Goal: Task Accomplishment & Management: Complete application form

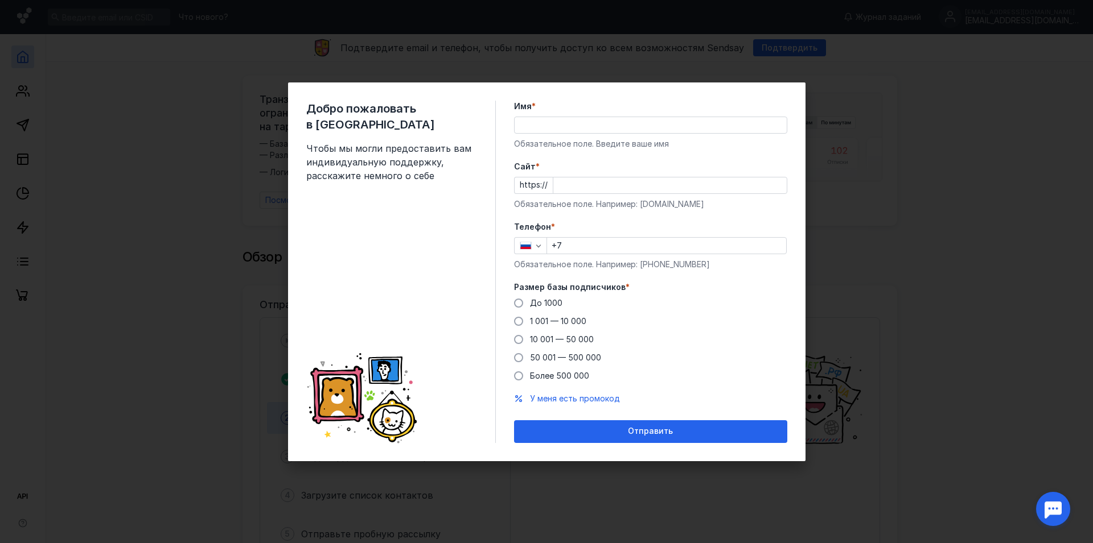
click at [568, 112] on div "Имя * Обязательное поле. Введите ваше имя" at bounding box center [650, 125] width 273 height 49
click at [569, 125] on input "Имя *" at bounding box center [650, 125] width 272 height 16
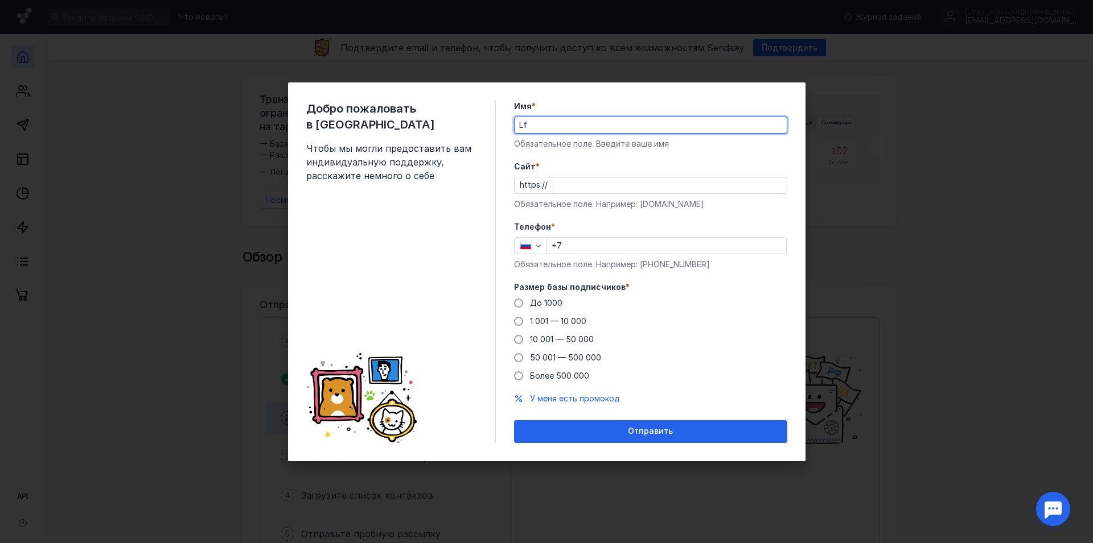
type input "L"
type input "[PERSON_NAME]"
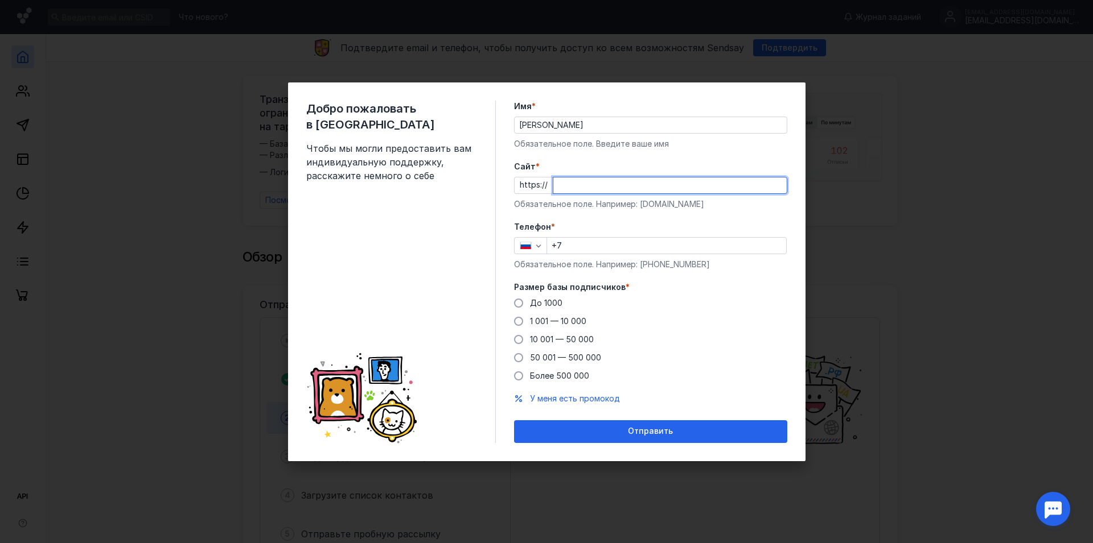
click at [615, 184] on input "Cайт *" at bounding box center [669, 186] width 233 height 16
type input "с"
type input "[DOMAIN_NAME]"
click at [579, 260] on div "Обязательное поле. Например: [PHONE_NUMBER]" at bounding box center [650, 264] width 273 height 11
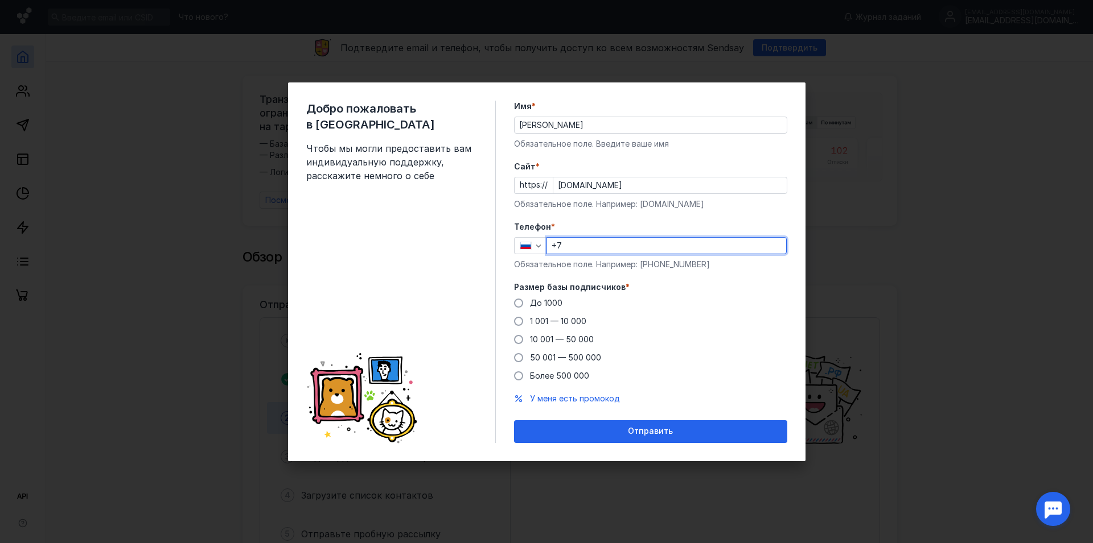
click at [580, 246] on input "+7" at bounding box center [666, 246] width 239 height 16
click at [530, 219] on form "Имя * [PERSON_NAME] Обязательное поле. Введите ваше имя [PERSON_NAME] * https:/…" at bounding box center [650, 272] width 273 height 343
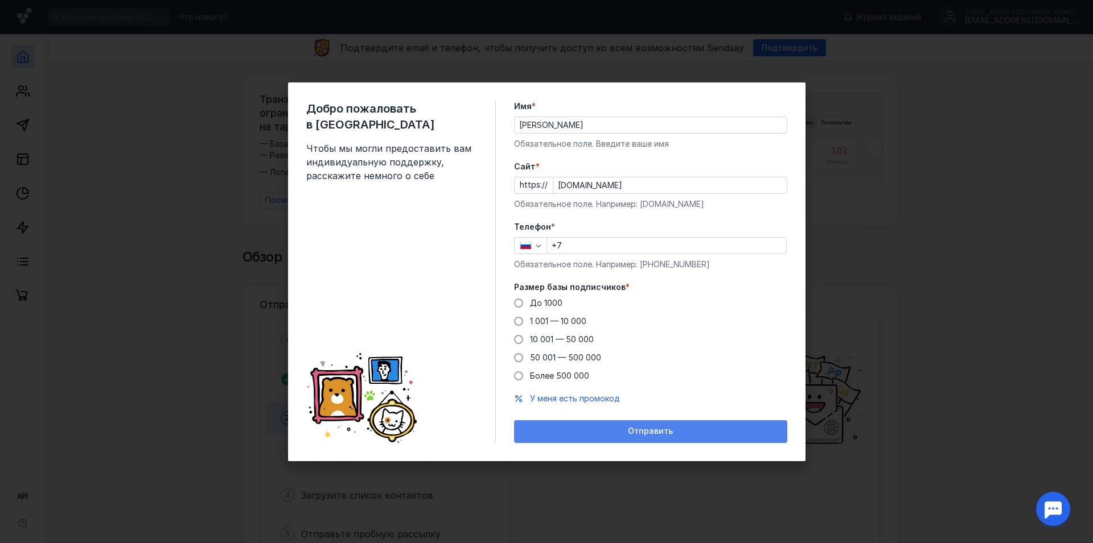
click at [652, 425] on div "Отправить" at bounding box center [650, 432] width 273 height 23
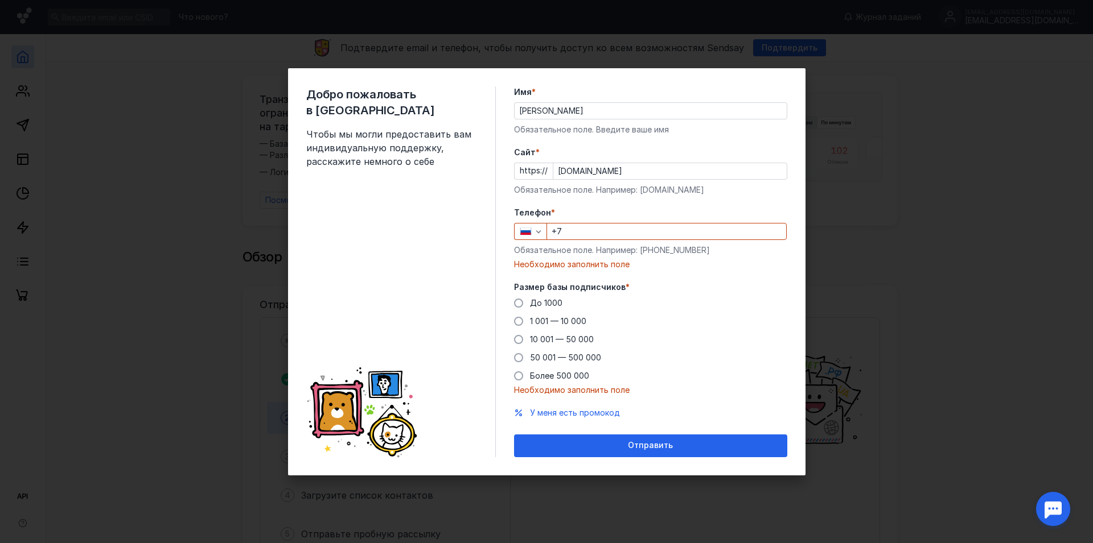
click at [591, 229] on input "+7" at bounding box center [666, 232] width 239 height 16
click at [599, 289] on span "Размер базы подписчиков" at bounding box center [570, 287] width 112 height 11
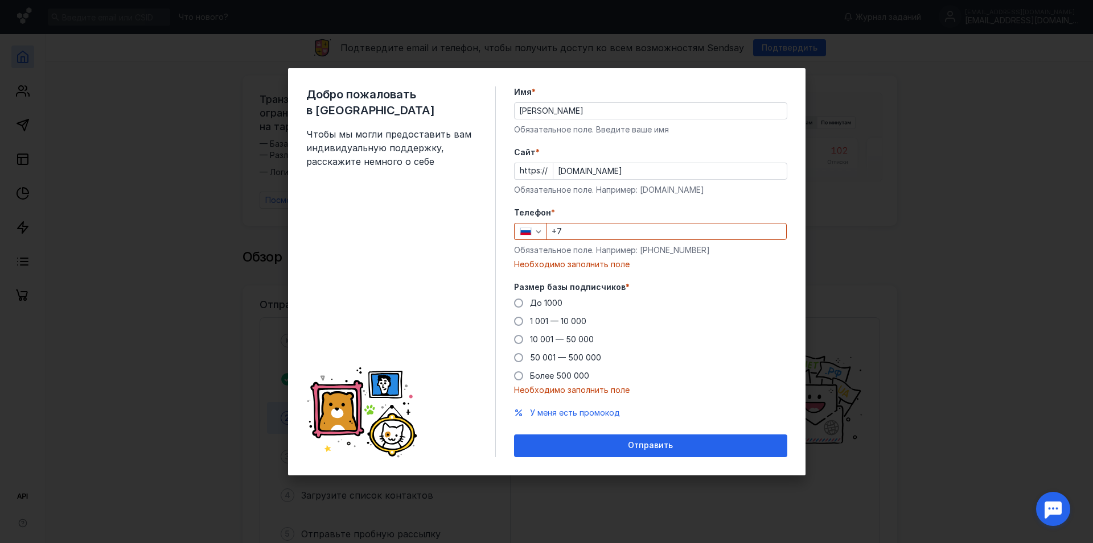
click at [599, 289] on span "Размер базы подписчиков" at bounding box center [570, 287] width 112 height 11
click at [625, 287] on span "*" at bounding box center [627, 287] width 4 height 11
click at [553, 304] on span "До 1000" at bounding box center [546, 303] width 32 height 10
click at [0, 0] on input "До 1000" at bounding box center [0, 0] width 0 height 0
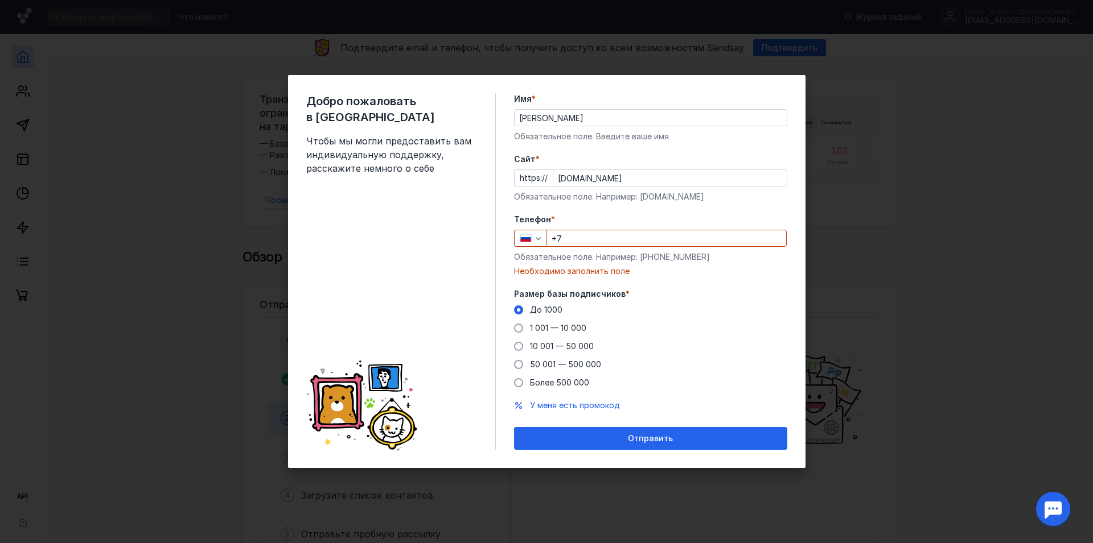
click at [567, 241] on input "+7" at bounding box center [666, 238] width 239 height 16
paste input "[PHONE_NUMBER]"
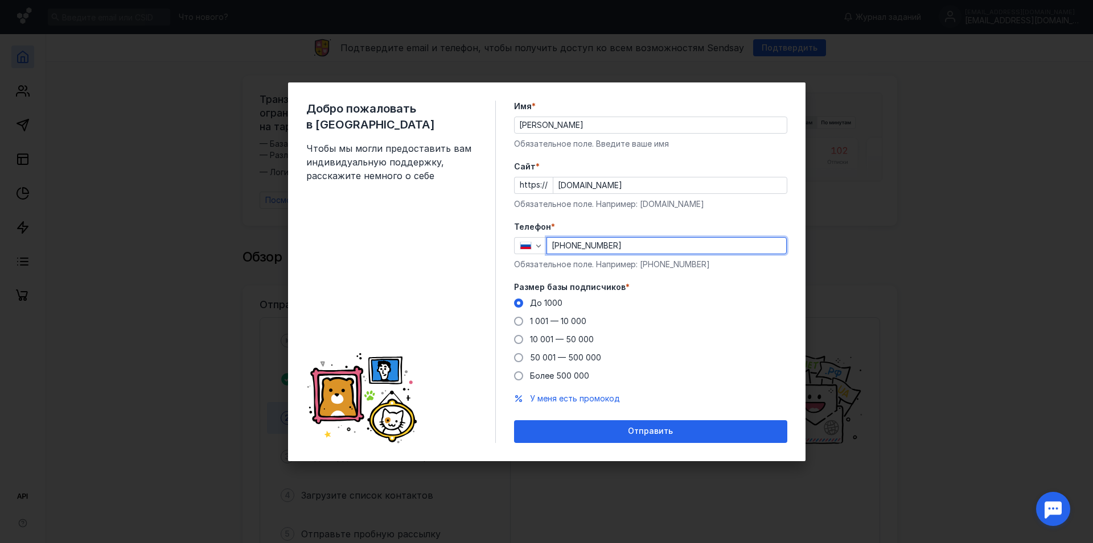
click at [569, 244] on input "[PHONE_NUMBER]" at bounding box center [666, 246] width 239 height 16
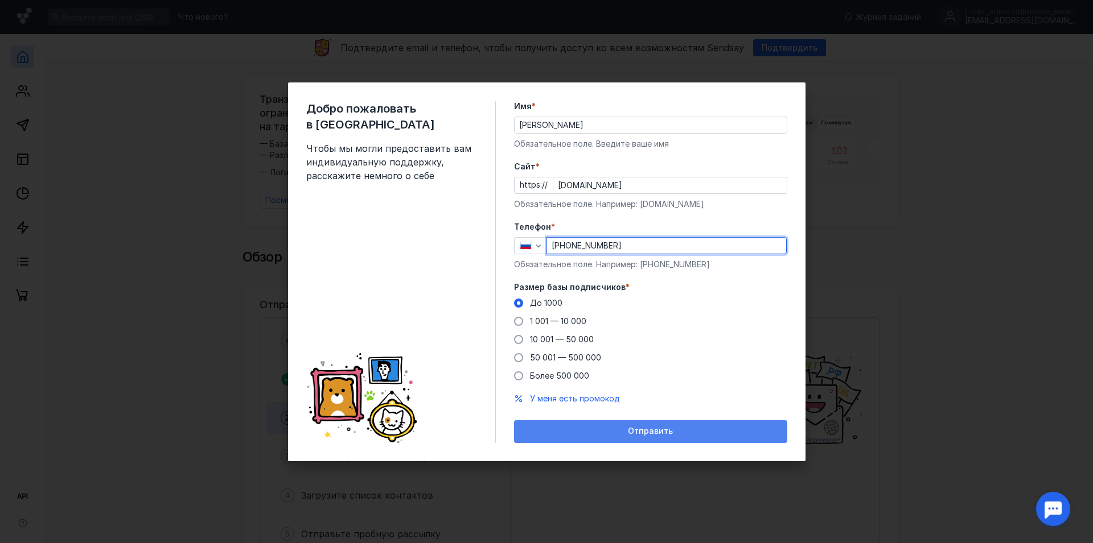
type input "[PHONE_NUMBER]"
click at [627, 438] on div "Отправить" at bounding box center [650, 432] width 273 height 23
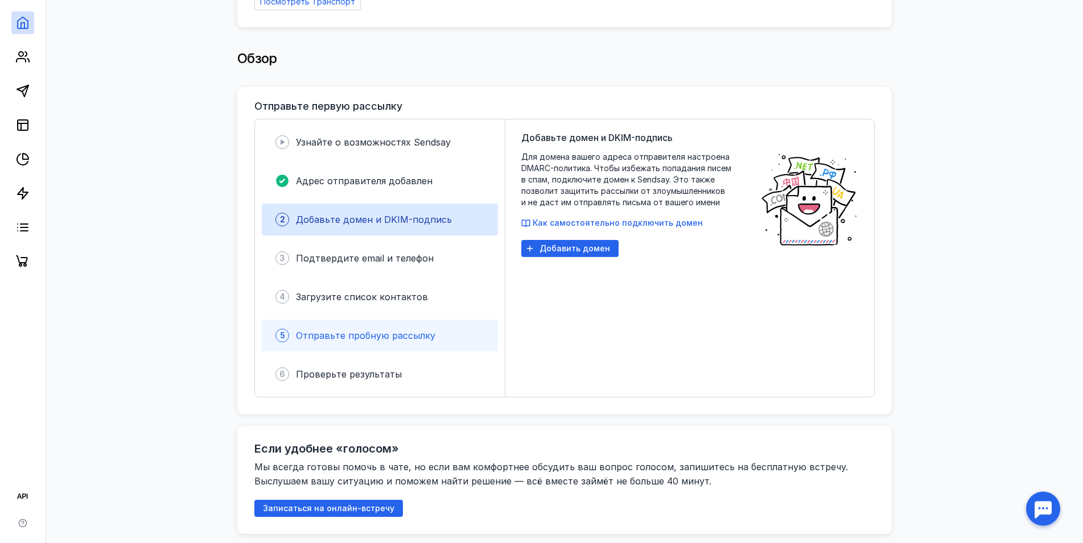
scroll to position [232, 0]
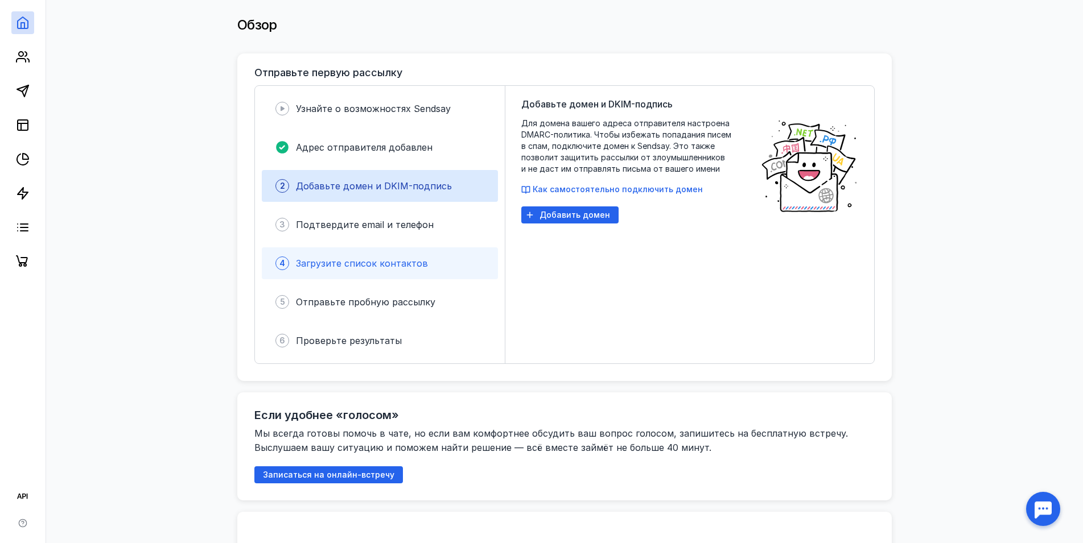
click at [324, 258] on span "Загрузите список контактов" at bounding box center [362, 263] width 132 height 11
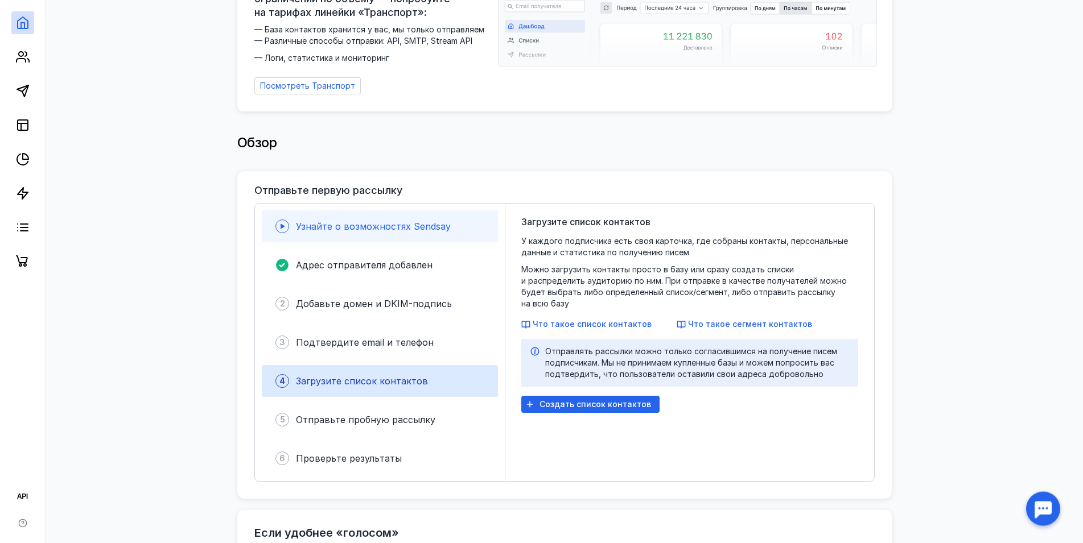
scroll to position [116, 0]
click at [368, 209] on div "Узнайте о возможностях Sendsay" at bounding box center [380, 225] width 236 height 32
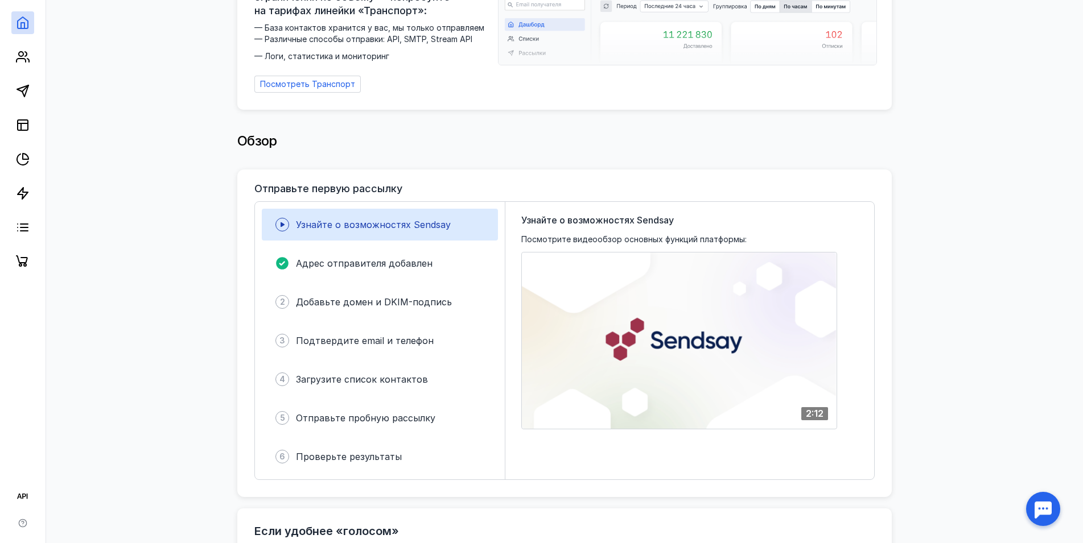
click at [669, 372] on div "Ваш браузер не поддерживает воспроизведение видео. Пожалуйста, обновите ваш бра…" at bounding box center [679, 341] width 316 height 178
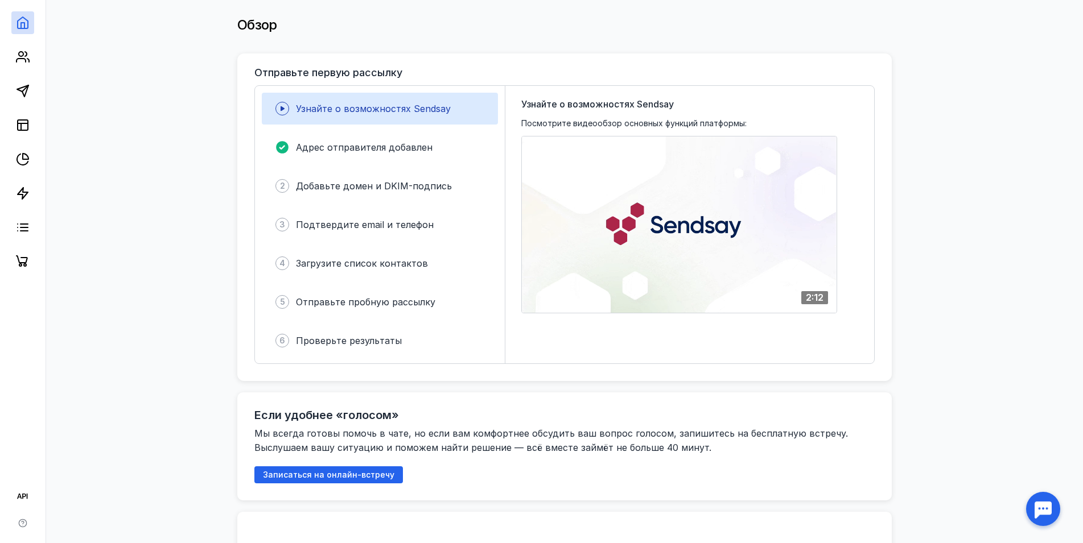
scroll to position [0, 0]
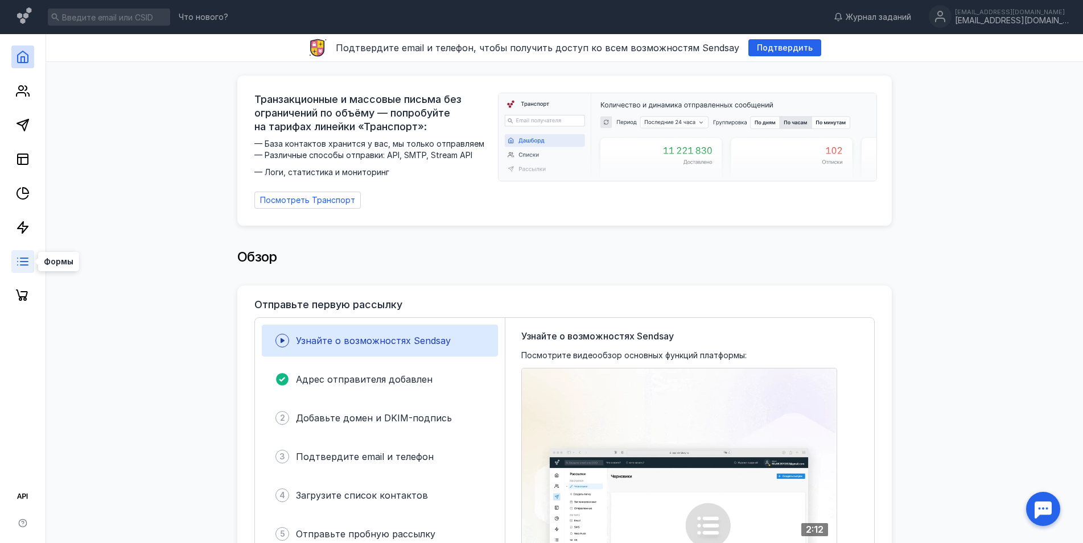
click at [18, 257] on icon at bounding box center [23, 262] width 14 height 14
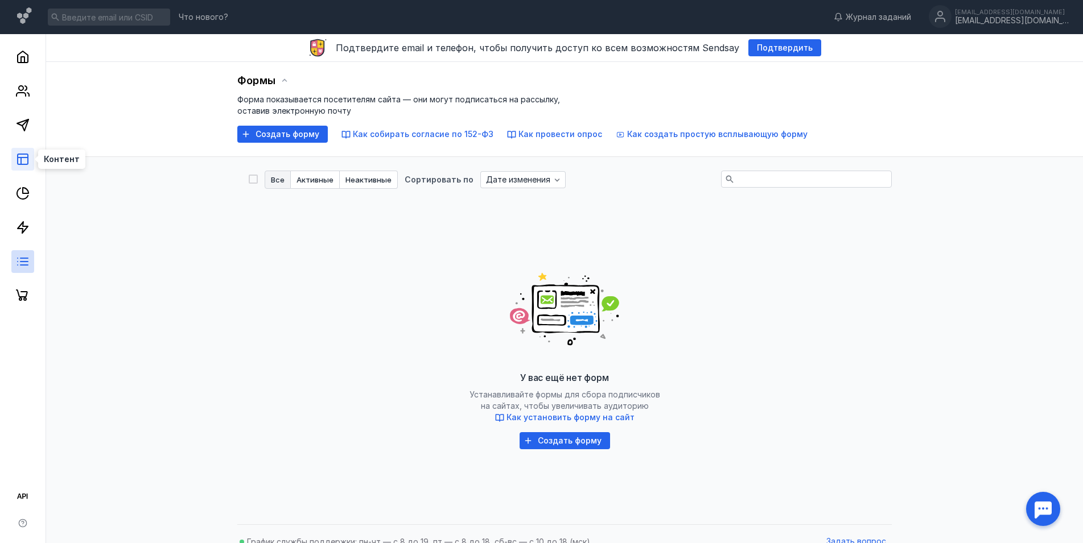
click at [23, 159] on icon at bounding box center [23, 160] width 14 height 14
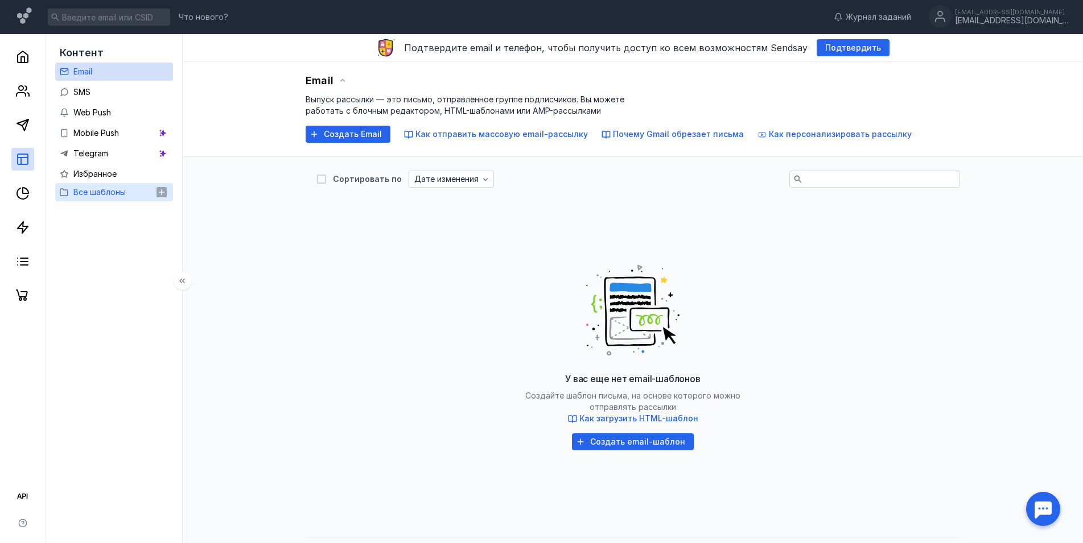
click at [98, 197] on span "Все шаблоны" at bounding box center [99, 192] width 52 height 10
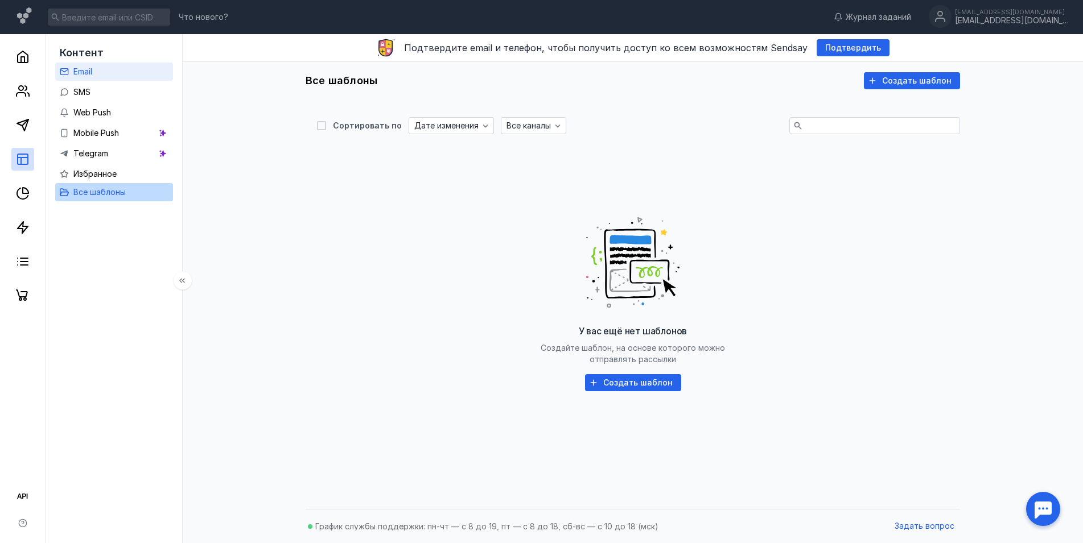
click at [118, 71] on link "Email" at bounding box center [114, 72] width 118 height 18
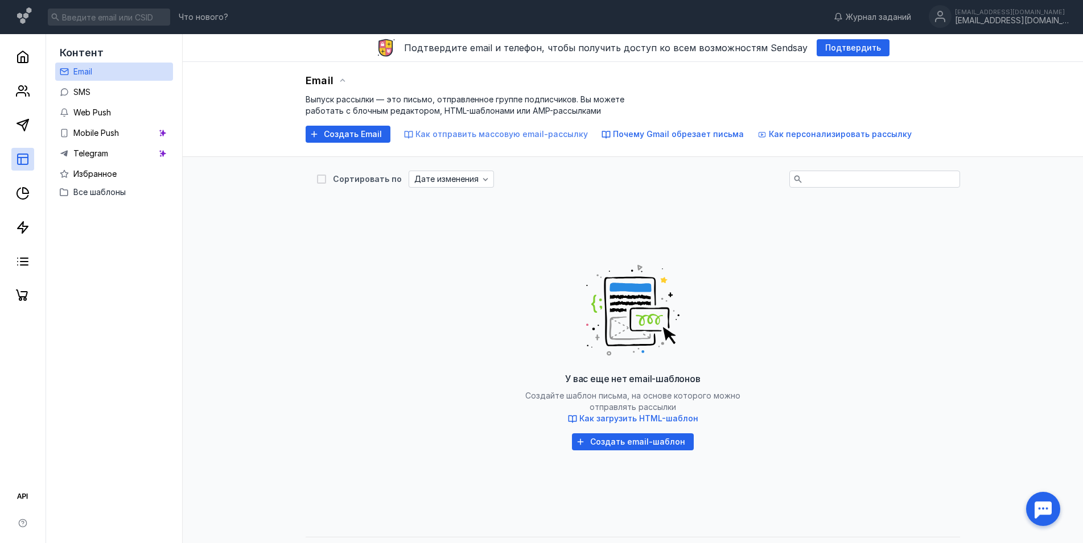
click at [519, 131] on span "Как отправить массовую email-рассылку" at bounding box center [501, 134] width 172 height 10
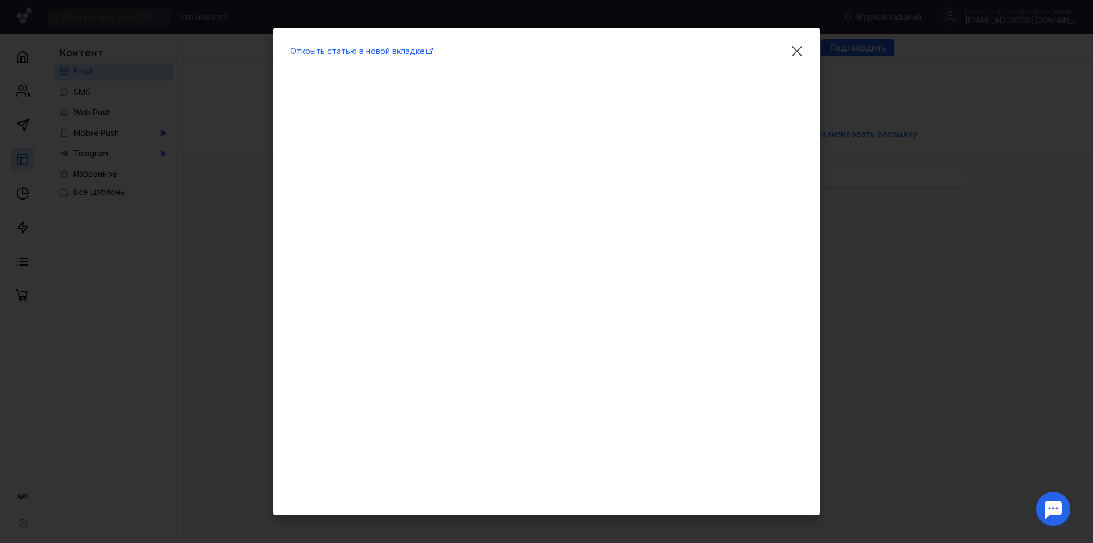
click at [1011, 142] on div "Открыть статью в новой вкладке" at bounding box center [546, 271] width 1093 height 543
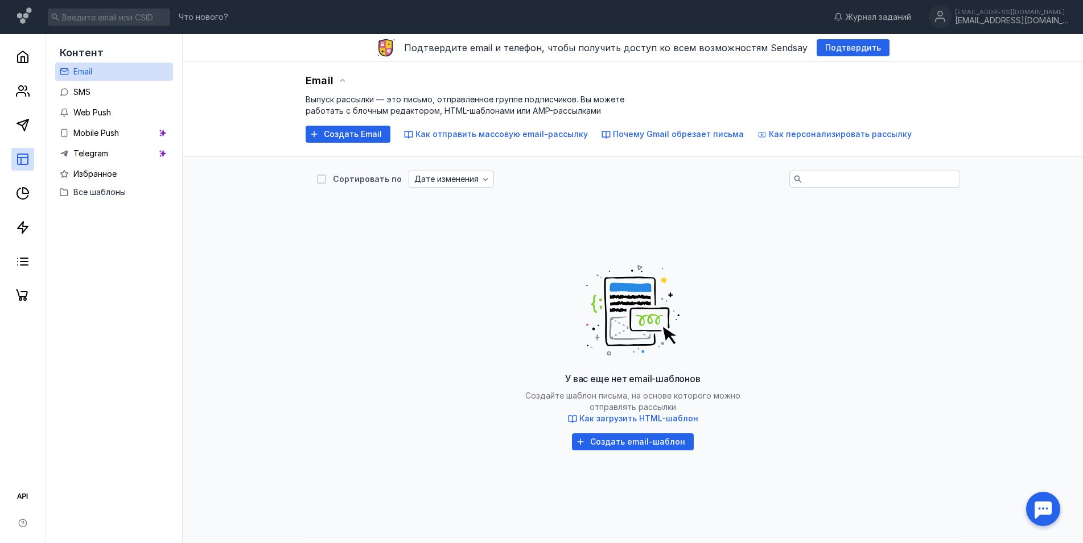
click at [835, 272] on div "У вас еще нет email-шаблонов Создайте шаблон письма, на основе которого можно о…" at bounding box center [633, 353] width 632 height 285
